Goal: Task Accomplishment & Management: Use online tool/utility

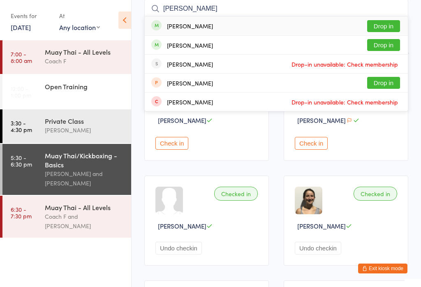
type input "[PERSON_NAME]"
click at [382, 46] on button "Drop in" at bounding box center [383, 45] width 33 height 12
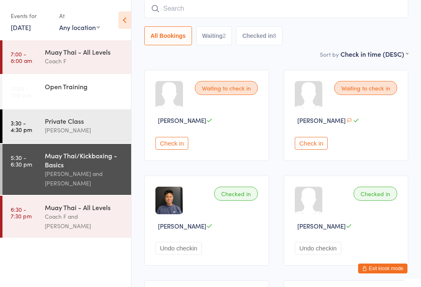
click at [209, 7] on input "search" at bounding box center [276, 8] width 264 height 19
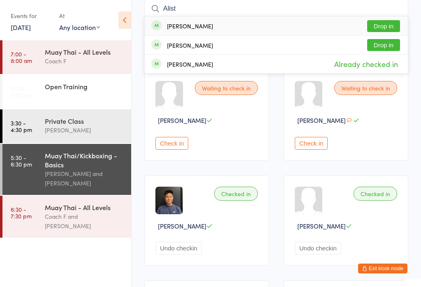
type input "Alist"
click at [386, 25] on button "Drop in" at bounding box center [383, 26] width 33 height 12
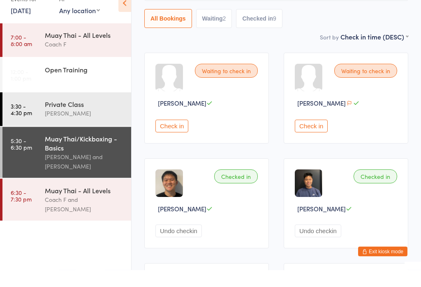
scroll to position [10, 0]
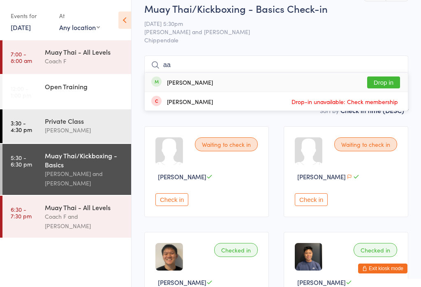
type input "a"
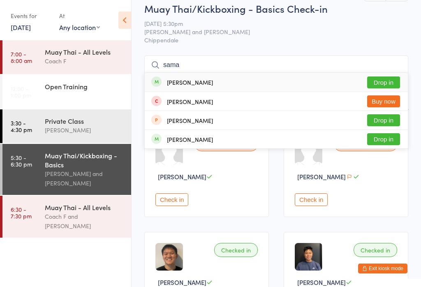
type input "sama"
click at [390, 81] on button "Drop in" at bounding box center [383, 82] width 33 height 12
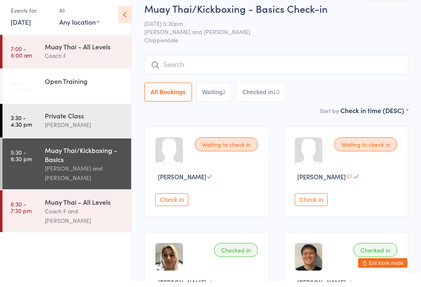
scroll to position [0, 0]
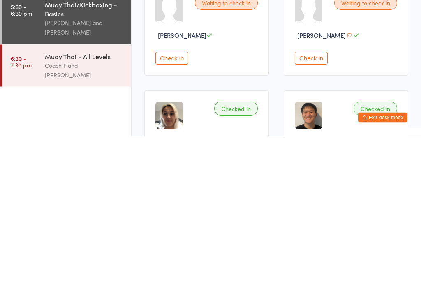
click at [96, 211] on div "Coach F and [PERSON_NAME]" at bounding box center [84, 220] width 79 height 19
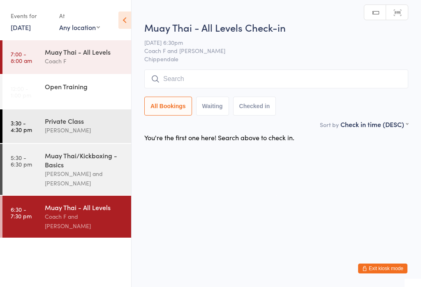
click at [235, 68] on div "Muay Thai - All Levels Check-in [DATE] 6:30pm Coach F and Sifu [PERSON_NAME] [P…" at bounding box center [276, 70] width 264 height 99
click at [203, 75] on input "search" at bounding box center [276, 78] width 264 height 19
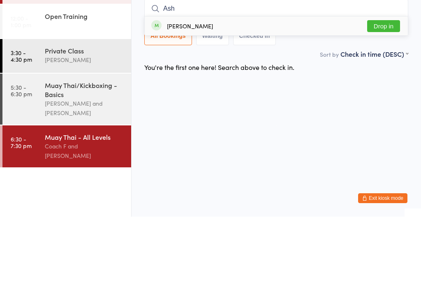
type input "Ash"
click at [391, 90] on button "Drop in" at bounding box center [383, 96] width 33 height 12
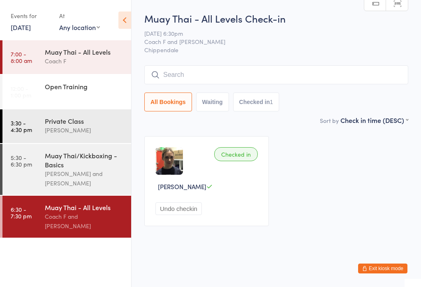
click at [73, 228] on div "Coach F and [PERSON_NAME]" at bounding box center [84, 220] width 79 height 19
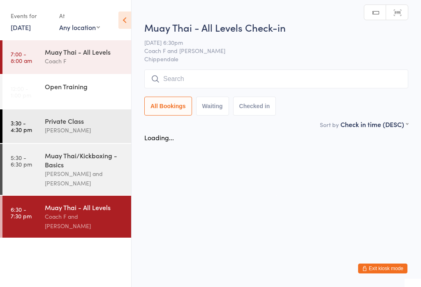
click at [229, 75] on input "search" at bounding box center [276, 78] width 264 height 19
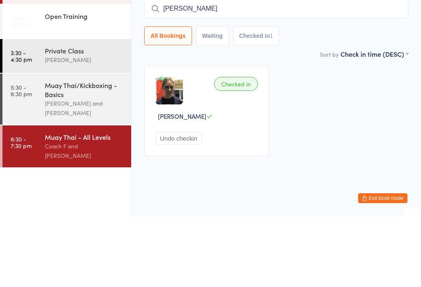
type input "[PERSON_NAME]"
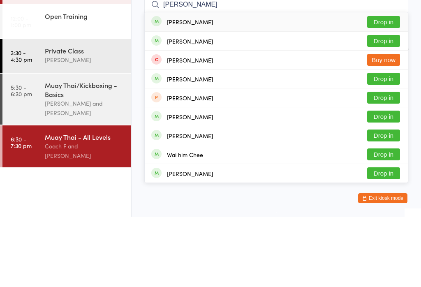
click at [380, 86] on button "Drop in" at bounding box center [383, 92] width 33 height 12
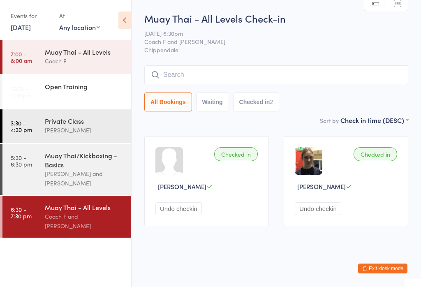
click at [246, 75] on input "search" at bounding box center [276, 74] width 264 height 19
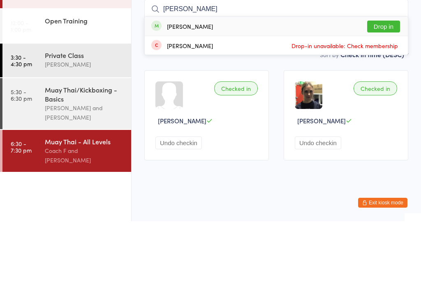
type input "[PERSON_NAME]"
click at [222, 83] on div "[PERSON_NAME] Drop in" at bounding box center [276, 92] width 263 height 19
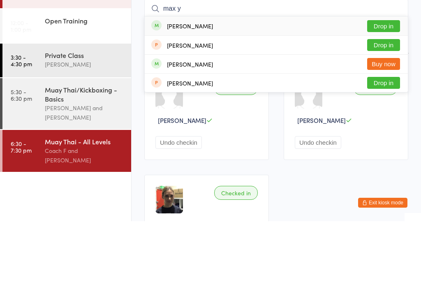
type input "max y"
click at [382, 86] on button "Drop in" at bounding box center [383, 92] width 33 height 12
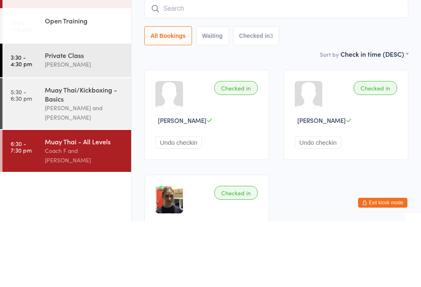
scroll to position [66, 0]
